Goal: Task Accomplishment & Management: Manage account settings

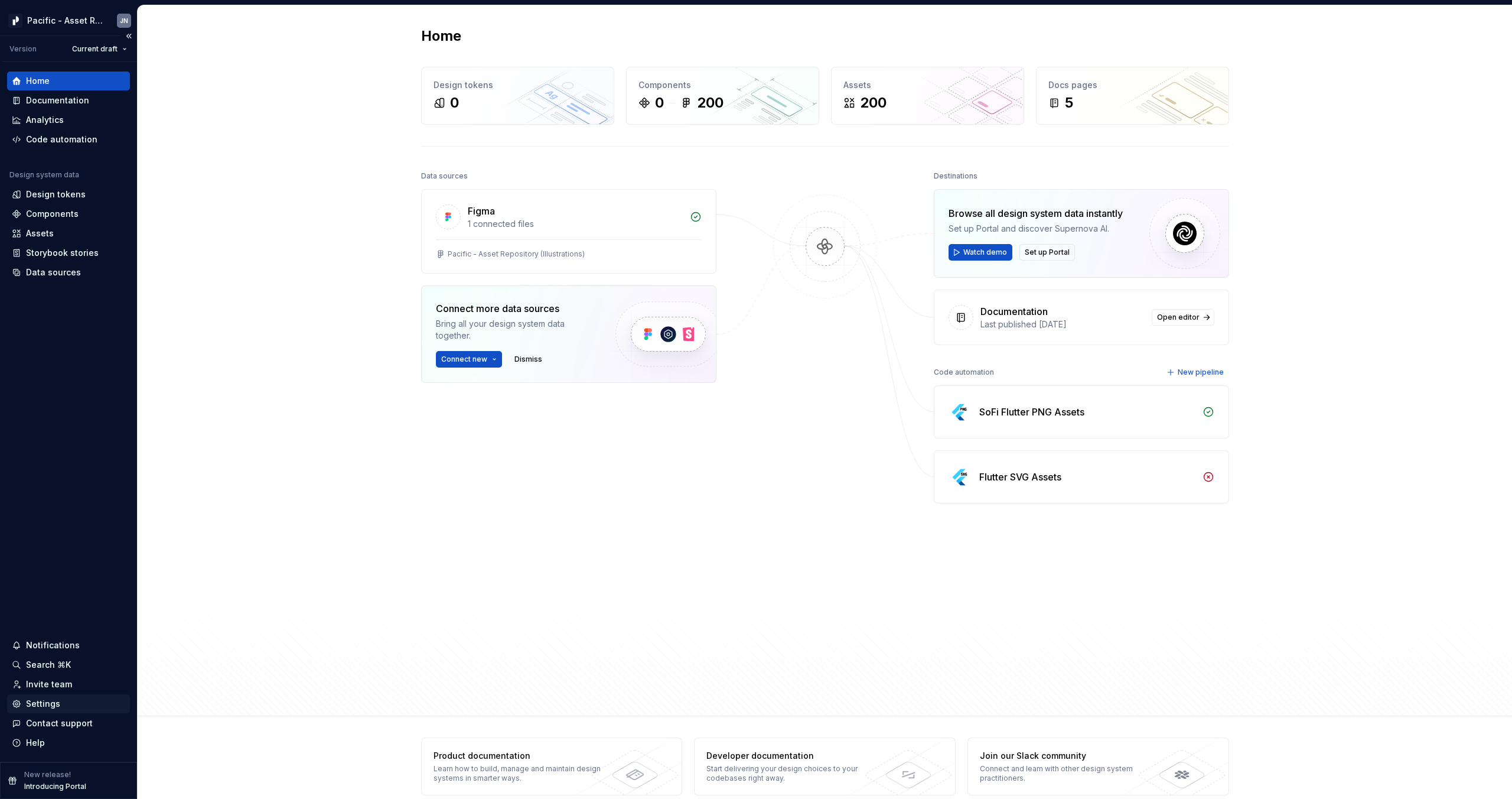
click at [53, 700] on div "Settings" at bounding box center [43, 704] width 35 height 12
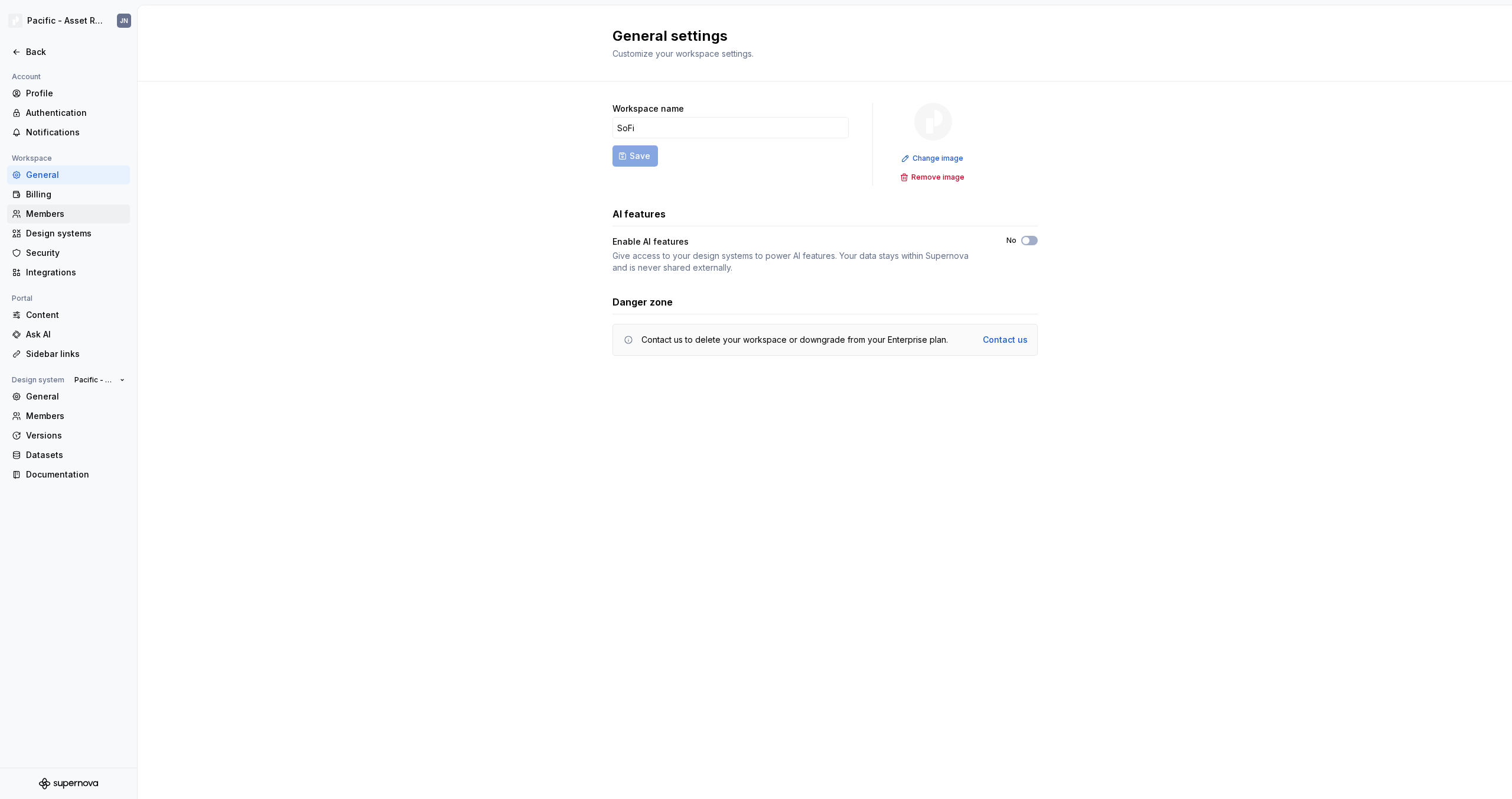
click at [68, 205] on div "Members" at bounding box center [68, 214] width 123 height 19
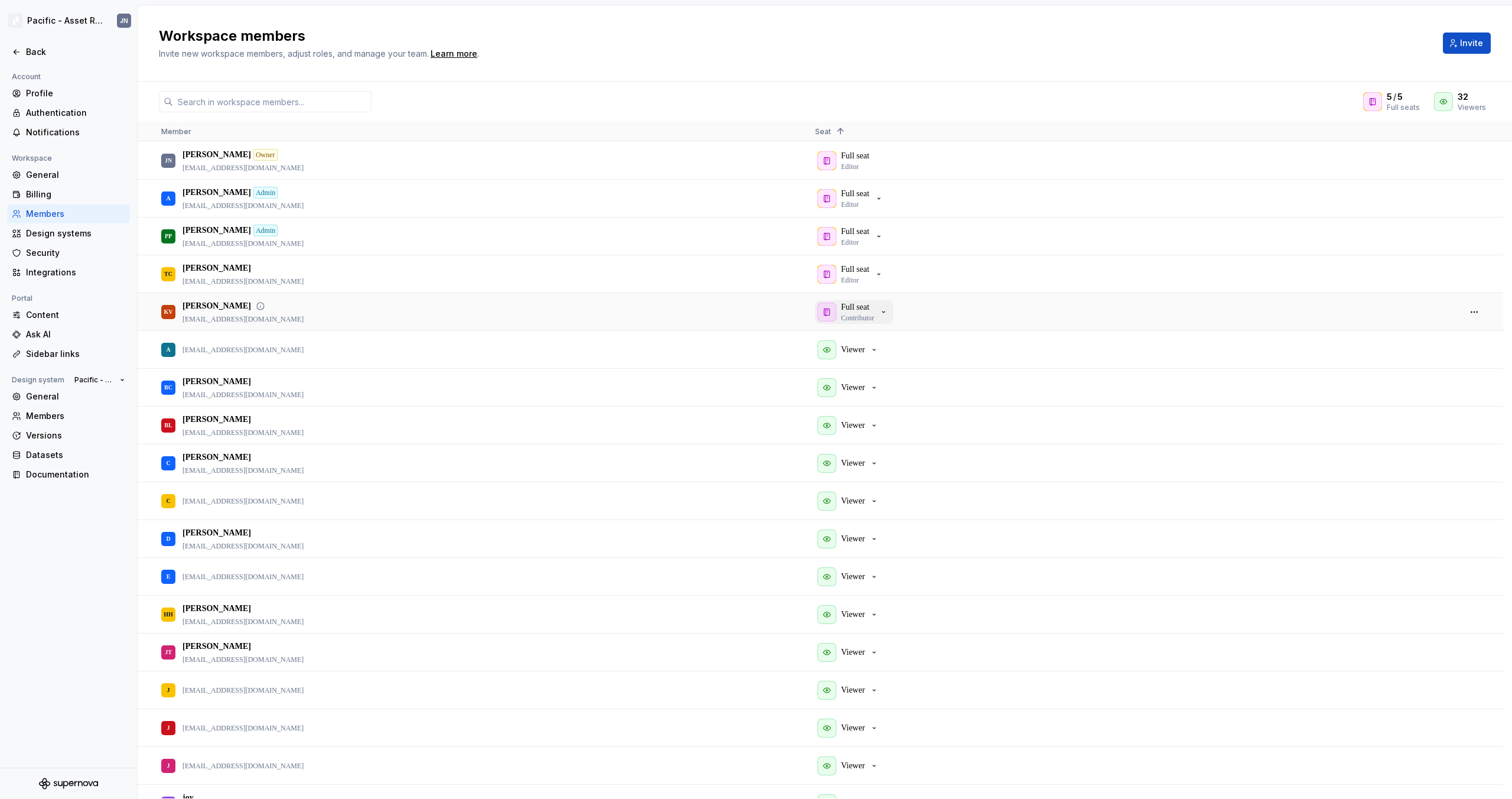
click at [893, 312] on button "Full seat Contributor" at bounding box center [854, 312] width 78 height 24
click at [922, 416] on div "Viewer Read-only access" at bounding box center [923, 412] width 211 height 32
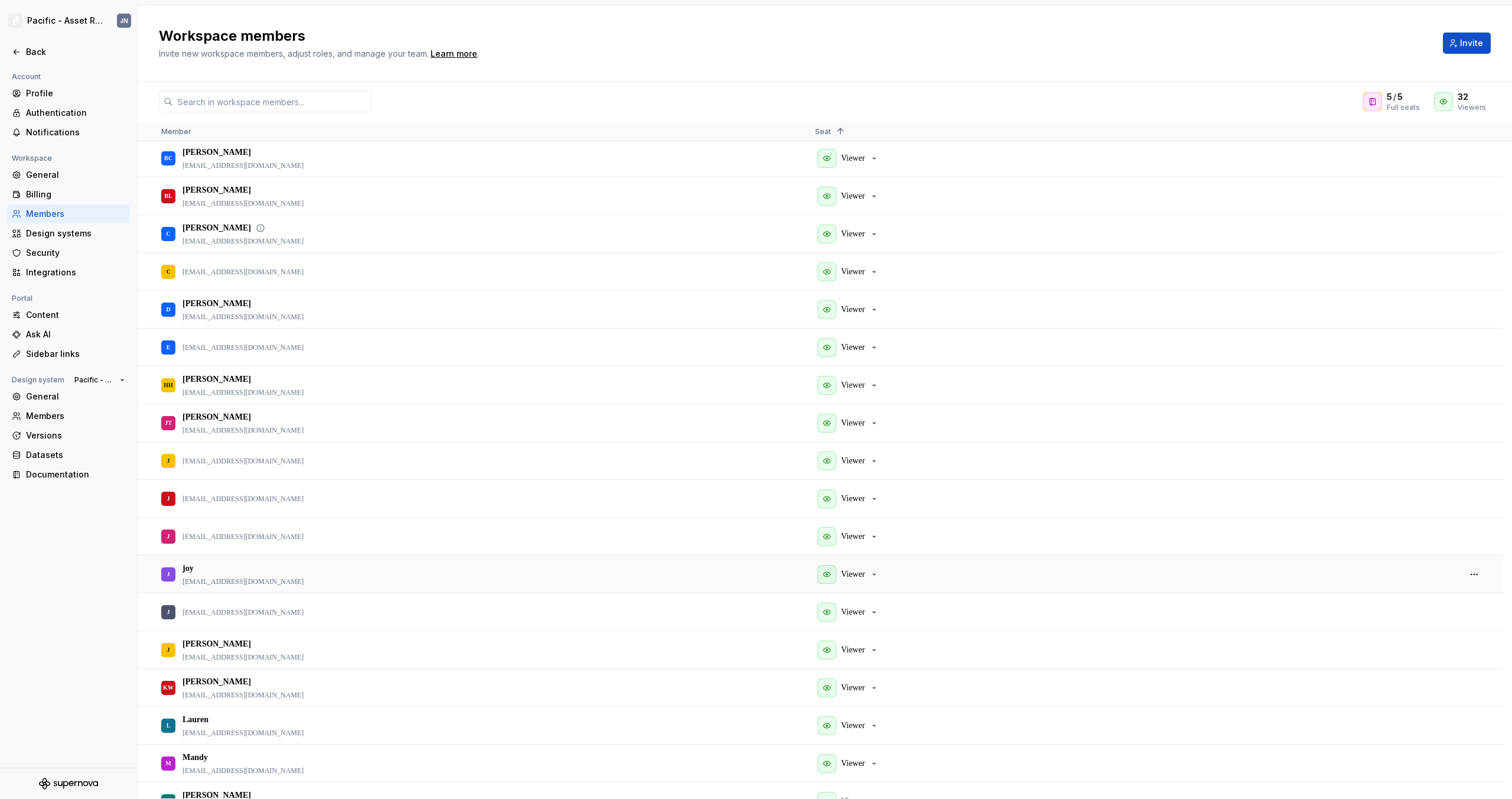
scroll to position [368, 0]
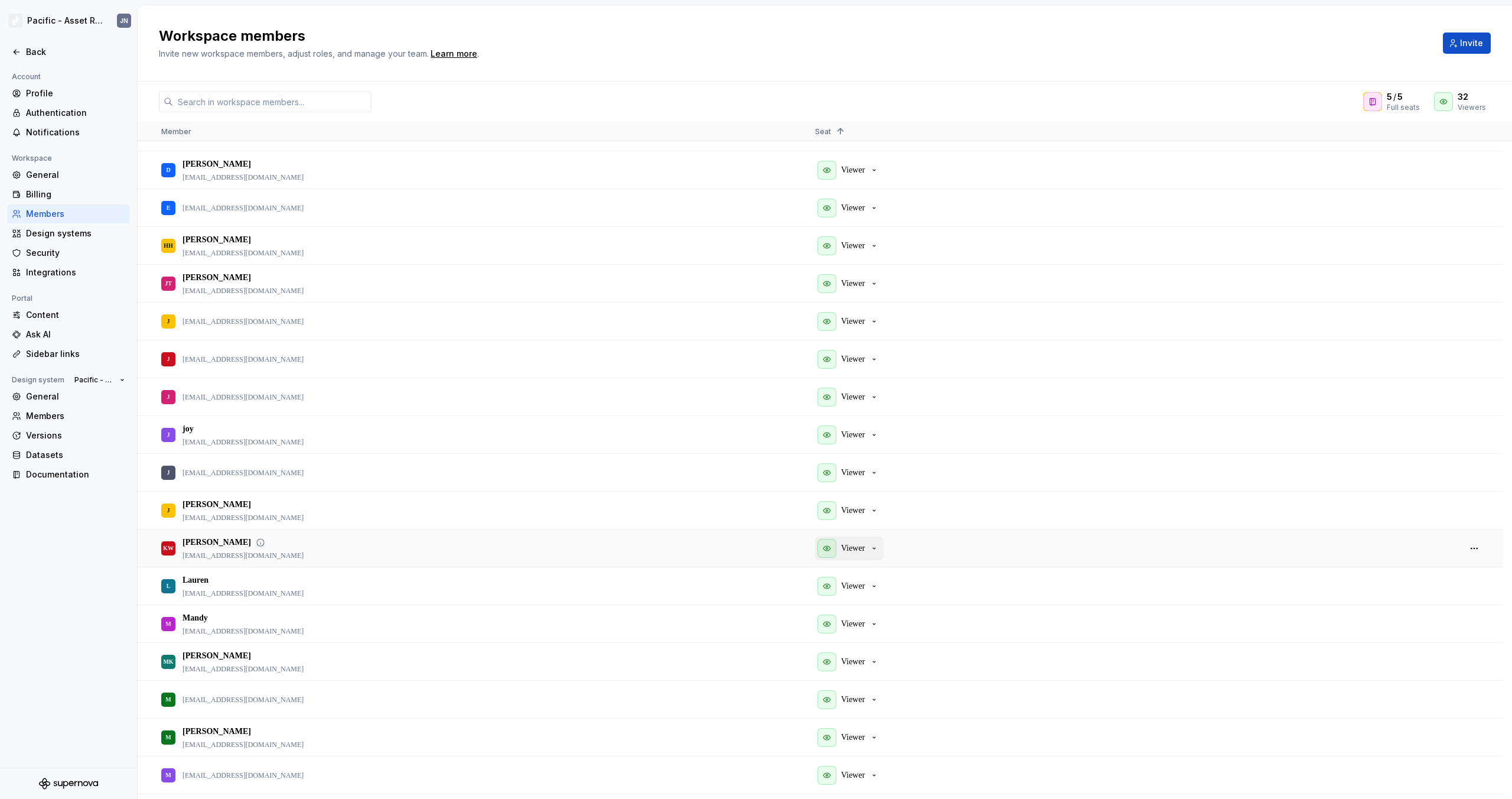
click at [873, 545] on icon "button" at bounding box center [874, 548] width 9 height 9
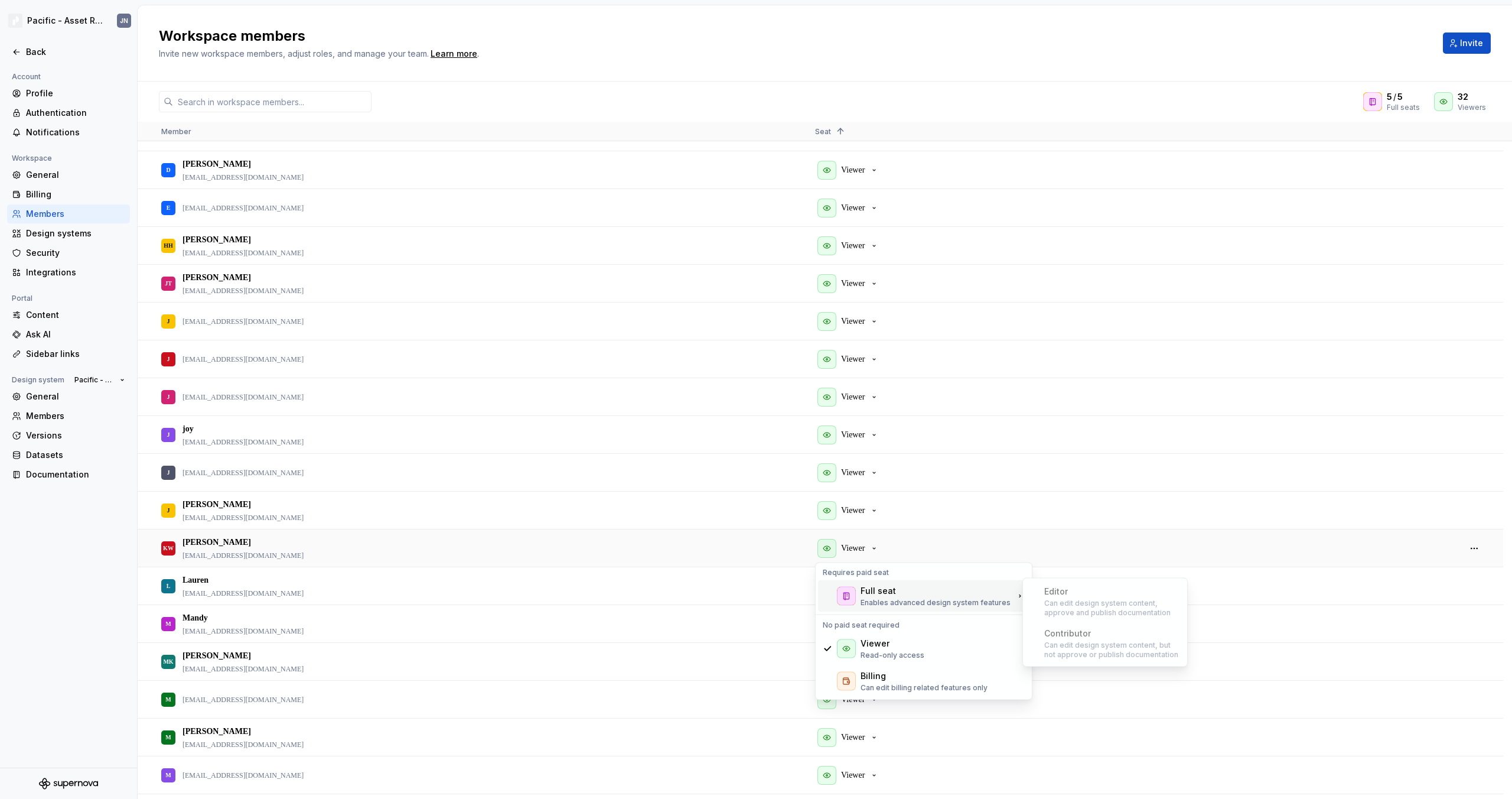
click at [895, 593] on div "Full seat" at bounding box center [935, 591] width 150 height 12
click at [951, 591] on div "Full seat" at bounding box center [935, 591] width 150 height 12
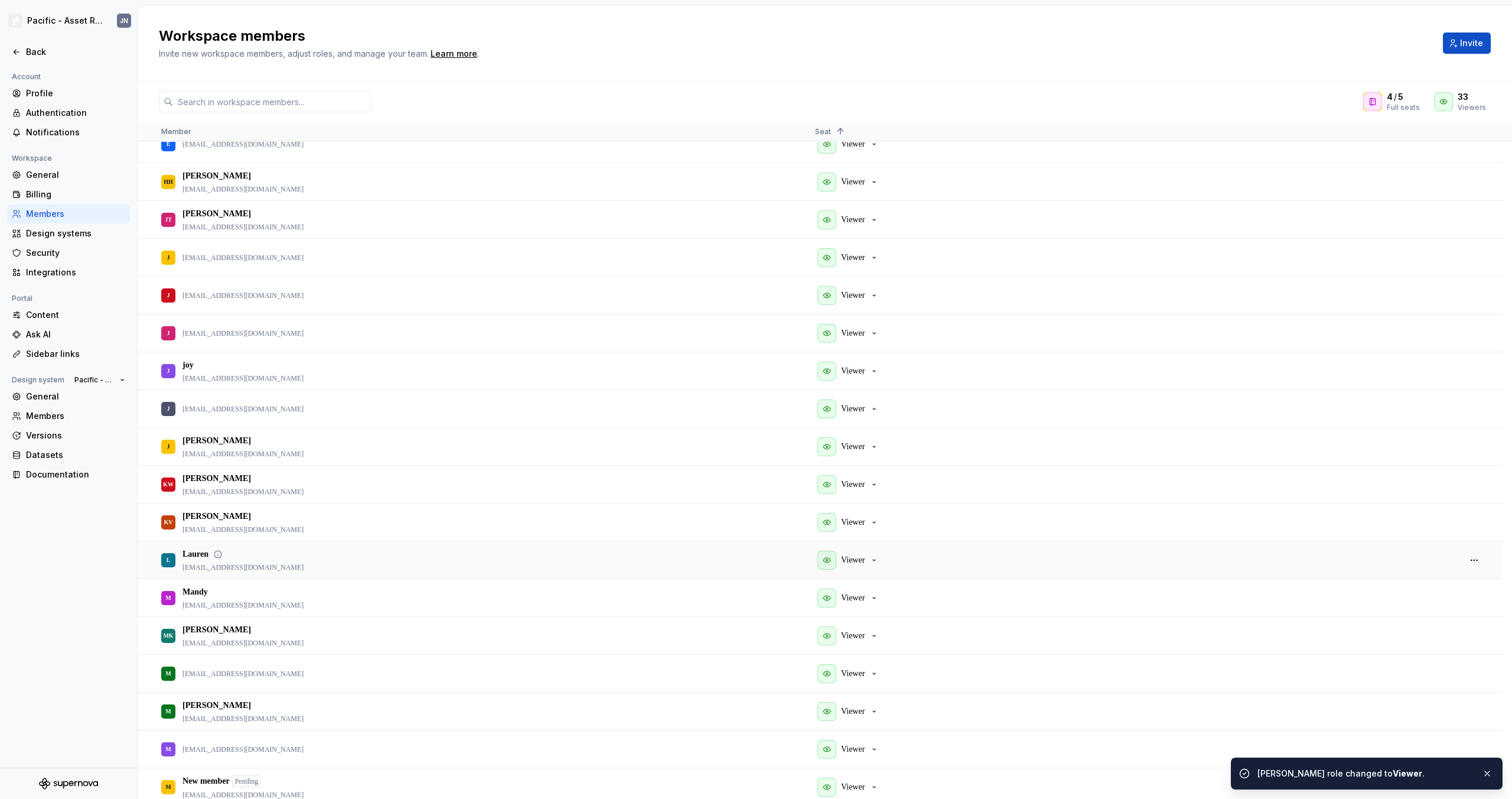
scroll to position [507, 0]
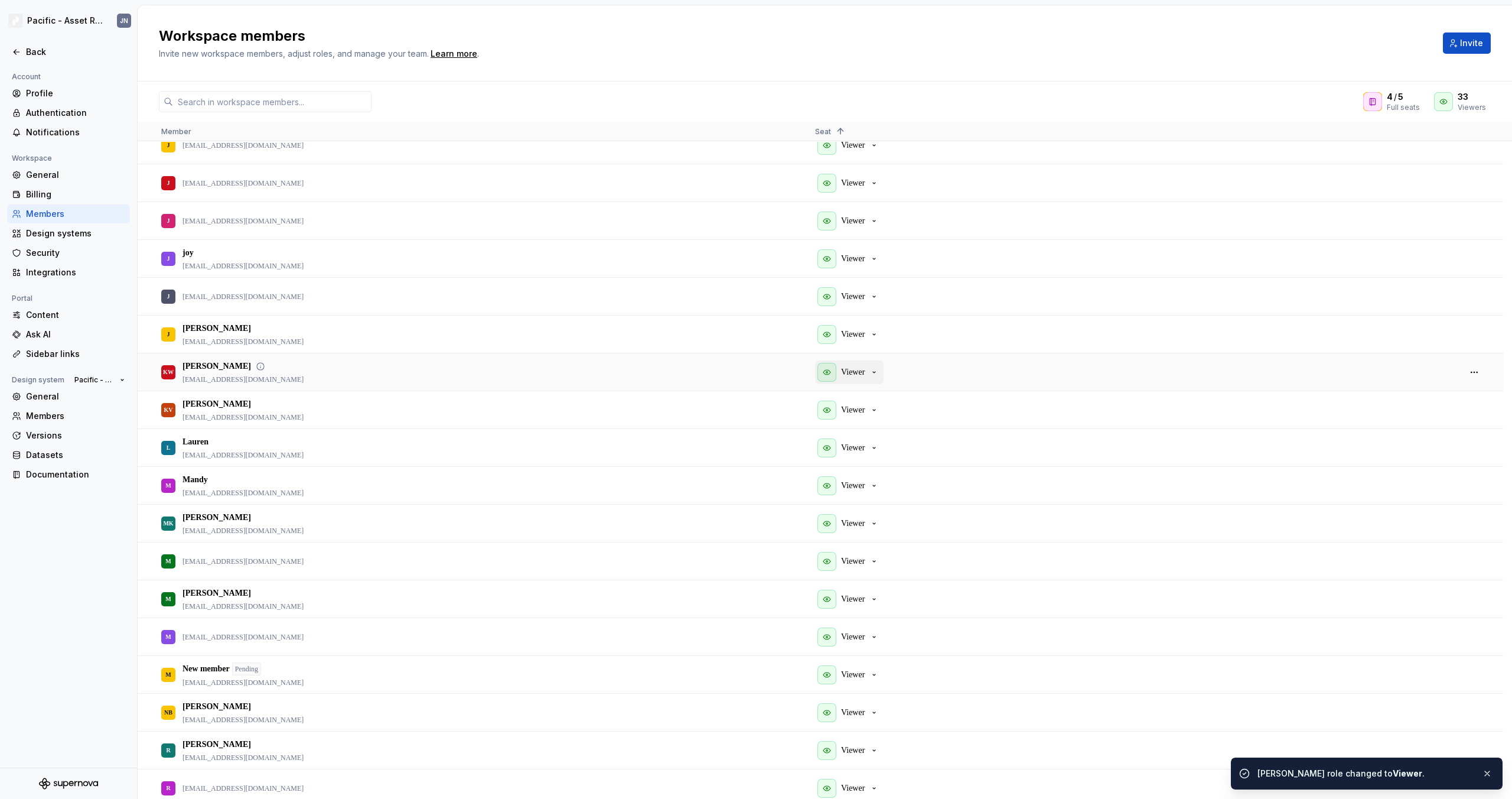
click at [865, 368] on p "Viewer" at bounding box center [853, 372] width 24 height 12
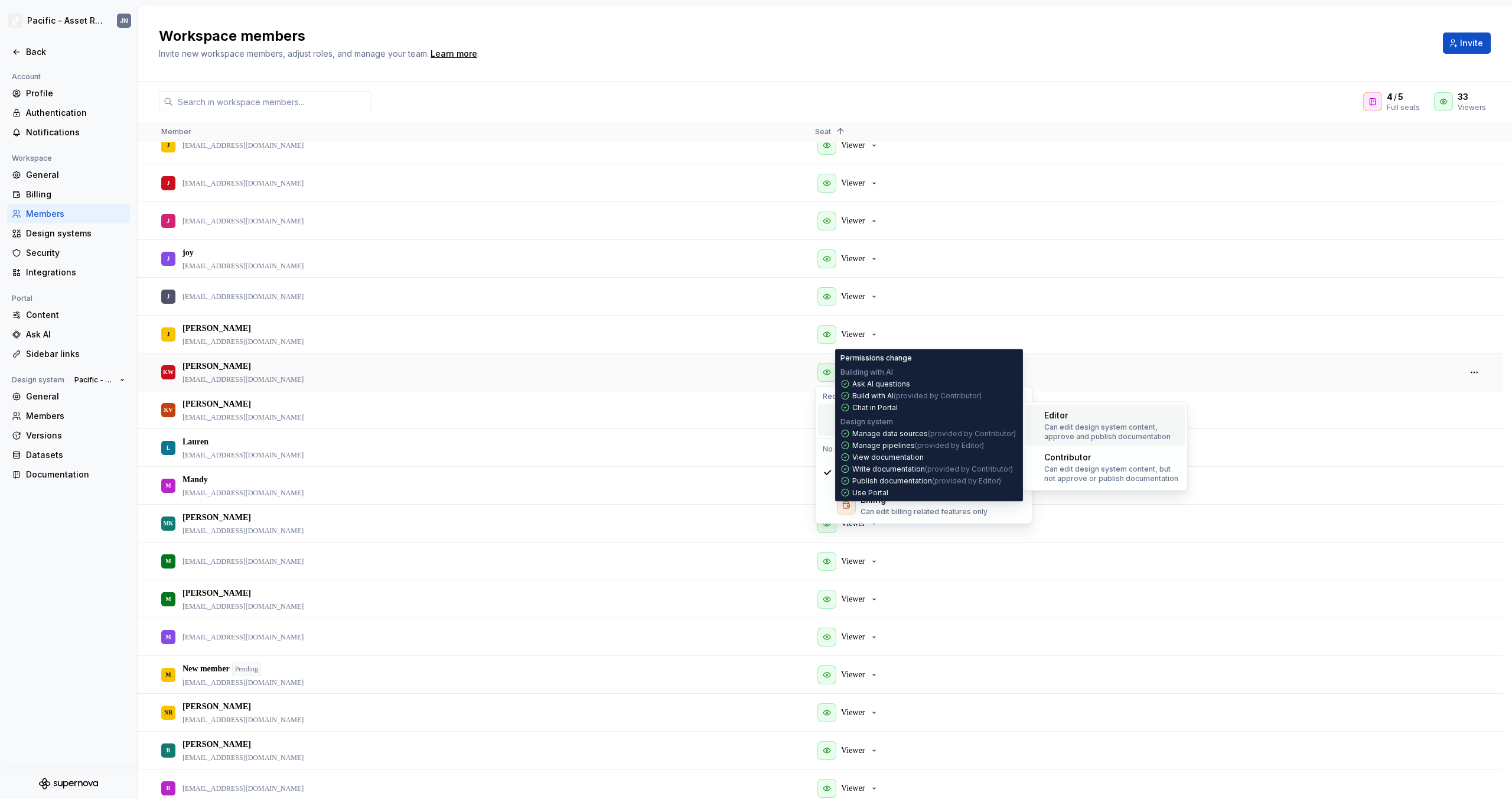
click at [1051, 423] on p "Can edit design system content, approve and publish documentation" at bounding box center [1112, 432] width 136 height 19
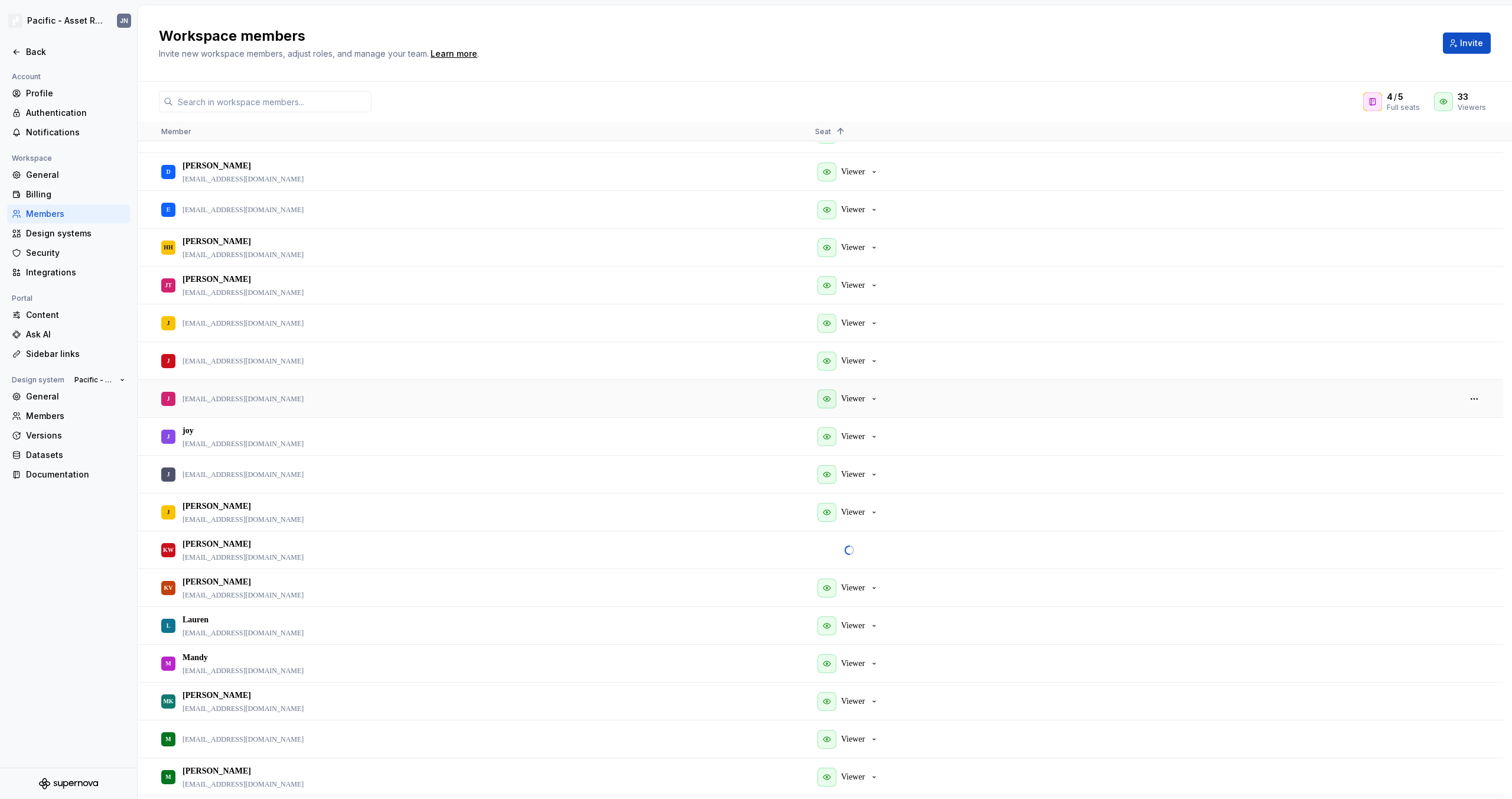
scroll to position [0, 0]
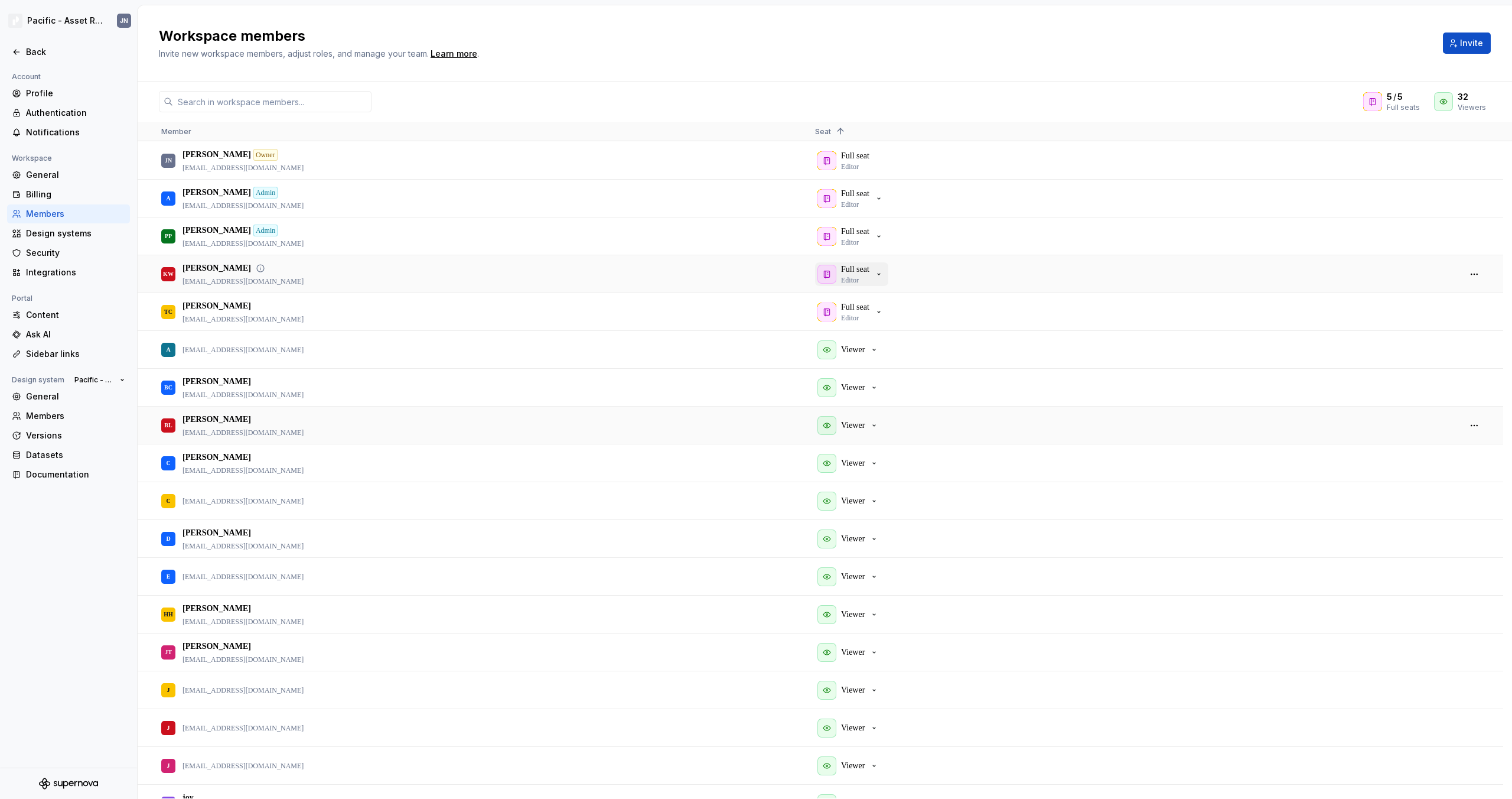
click at [883, 273] on icon "button" at bounding box center [879, 274] width 9 height 9
click at [708, 276] on div "KW [PERSON_NAME] [EMAIL_ADDRESS][DOMAIN_NAME]" at bounding box center [479, 274] width 635 height 36
click at [778, 46] on div "Workspace members Invite new workspace members, adjust roles, and manage your t…" at bounding box center [793, 43] width 1270 height 33
